Goal: Information Seeking & Learning: Learn about a topic

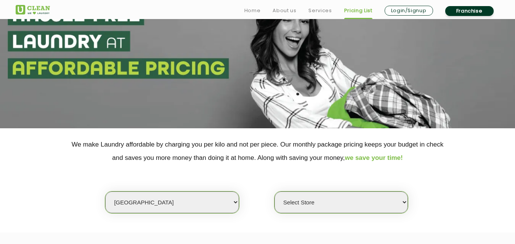
scroll to position [76, 0]
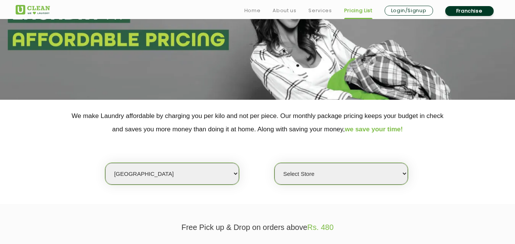
click at [135, 170] on select "Select city [GEOGRAPHIC_DATA] [GEOGRAPHIC_DATA] [GEOGRAPHIC_DATA] [GEOGRAPHIC_D…" at bounding box center [171, 174] width 133 height 22
select select "6"
click at [105, 163] on select "Select city [GEOGRAPHIC_DATA] [GEOGRAPHIC_DATA] [GEOGRAPHIC_DATA] [GEOGRAPHIC_D…" at bounding box center [171, 174] width 133 height 22
select select "0"
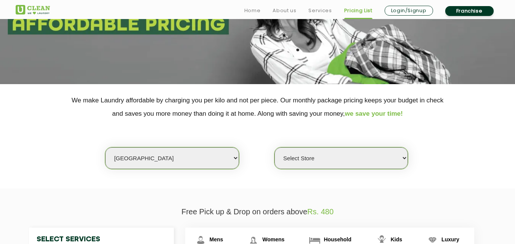
scroll to position [267, 0]
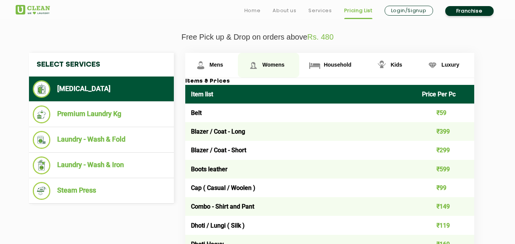
drag, startPoint x: 264, startPoint y: 61, endPoint x: 253, endPoint y: 61, distance: 10.7
click at [265, 61] on link "Womens" at bounding box center [268, 65] width 61 height 25
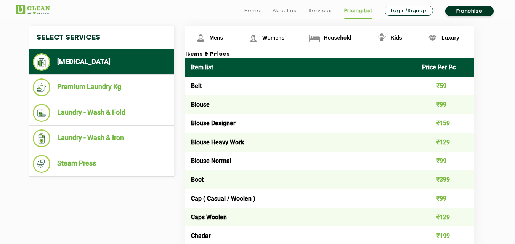
scroll to position [305, 0]
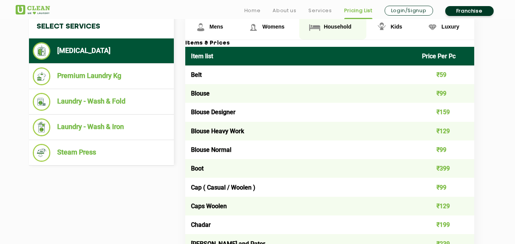
click at [328, 26] on span "Household" at bounding box center [337, 27] width 27 height 6
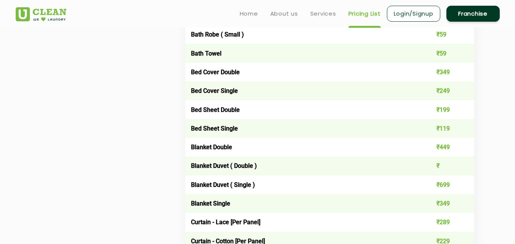
scroll to position [267, 0]
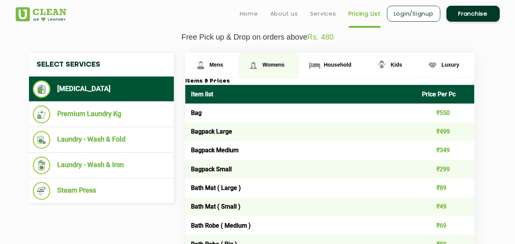
click at [268, 64] on span "Womens" at bounding box center [273, 65] width 22 height 6
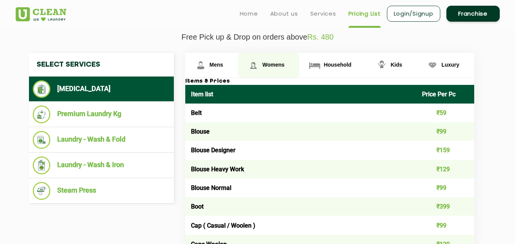
click at [266, 62] on span "Womens" at bounding box center [273, 65] width 22 height 6
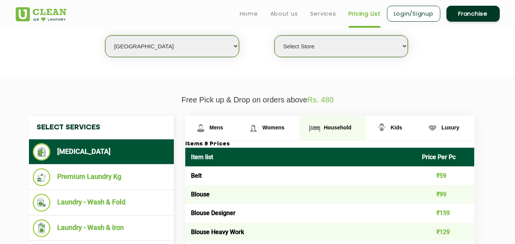
scroll to position [190, 0]
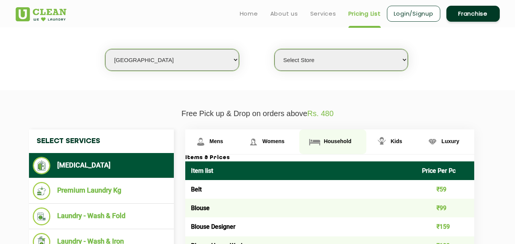
drag, startPoint x: 342, startPoint y: 137, endPoint x: 350, endPoint y: 149, distance: 14.4
click at [342, 137] on link "Household" at bounding box center [332, 142] width 67 height 25
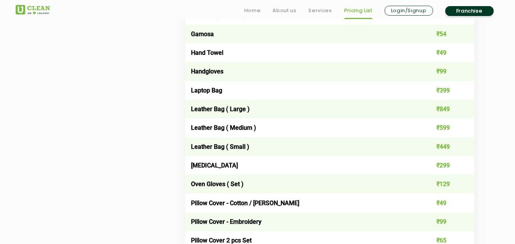
scroll to position [914, 0]
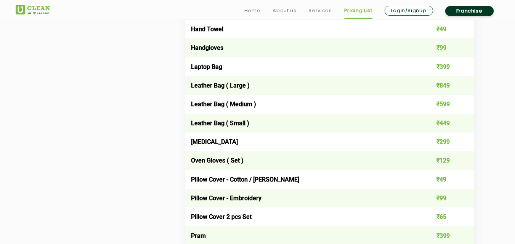
click at [126, 133] on div "Select Services [MEDICAL_DATA] Premium Laundry Kg Laundry - Wash & Fold Laundry…" at bounding box center [257, 16] width 469 height 1223
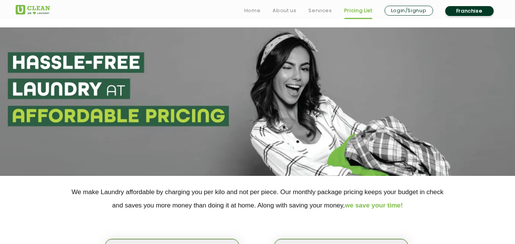
scroll to position [152, 0]
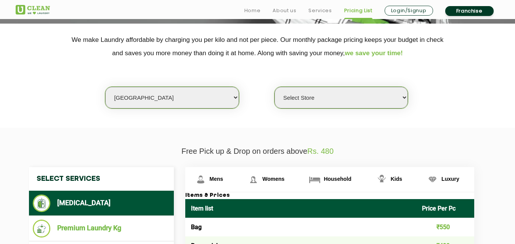
click at [152, 92] on select "Select city [GEOGRAPHIC_DATA] [GEOGRAPHIC_DATA] [GEOGRAPHIC_DATA] [GEOGRAPHIC_D…" at bounding box center [171, 98] width 133 height 22
select select "3"
click at [105, 87] on select "Select city [GEOGRAPHIC_DATA] [GEOGRAPHIC_DATA] [GEOGRAPHIC_DATA] [GEOGRAPHIC_D…" at bounding box center [171, 98] width 133 height 22
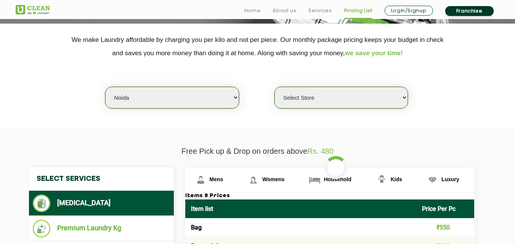
select select "0"
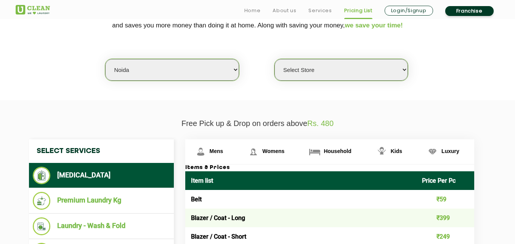
scroll to position [183, 0]
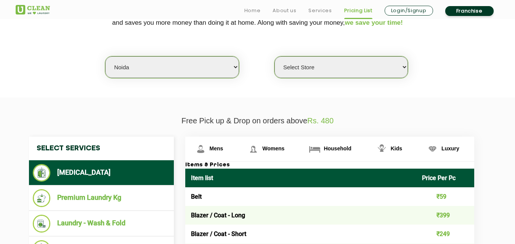
click at [157, 73] on select "Select city [GEOGRAPHIC_DATA] [GEOGRAPHIC_DATA] [GEOGRAPHIC_DATA] [GEOGRAPHIC_D…" at bounding box center [171, 67] width 133 height 22
click at [105, 56] on select "Select city [GEOGRAPHIC_DATA] [GEOGRAPHIC_DATA] [GEOGRAPHIC_DATA] [GEOGRAPHIC_D…" at bounding box center [171, 67] width 133 height 22
click at [218, 144] on link "Mens" at bounding box center [211, 149] width 53 height 25
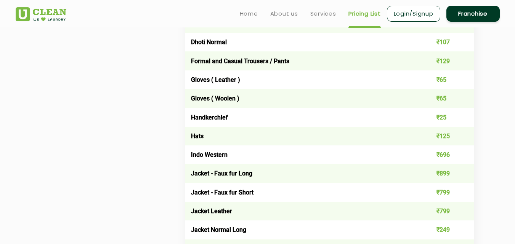
scroll to position [412, 0]
